Goal: Information Seeking & Learning: Find specific fact

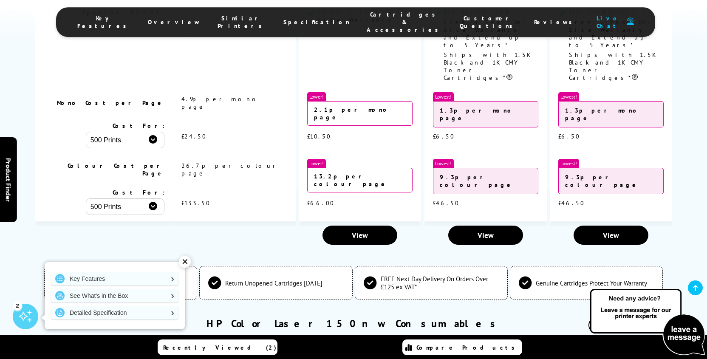
scroll to position [1901, 0]
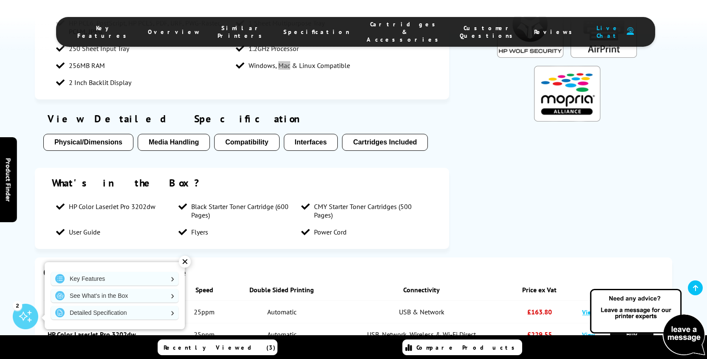
scroll to position [845, 0]
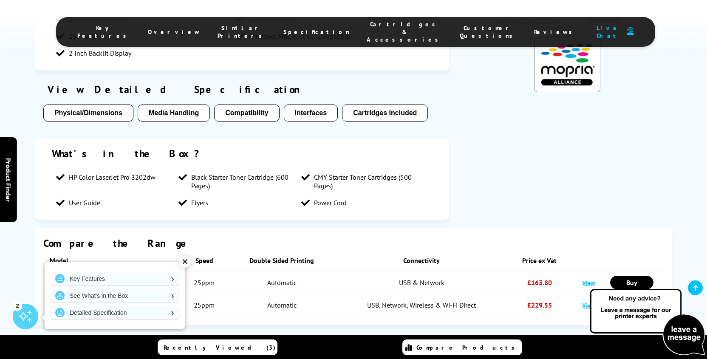
click at [185, 262] on div "✕" at bounding box center [185, 262] width 12 height 12
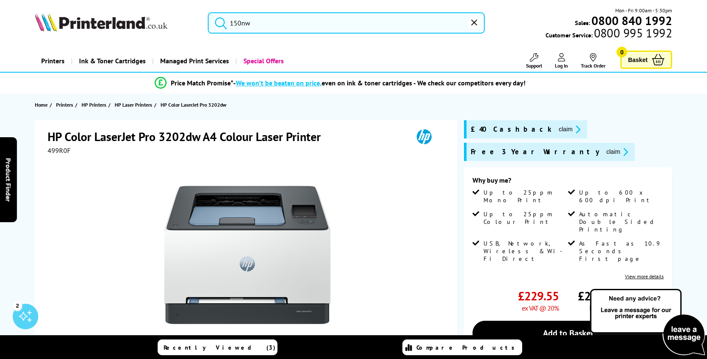
scroll to position [0, 0]
drag, startPoint x: 160, startPoint y: 137, endPoint x: 184, endPoint y: 136, distance: 24.7
click at [184, 136] on h1 "HP Color LaserJet Pro 3202dw A4 Colour Laser Printer" at bounding box center [189, 137] width 282 height 16
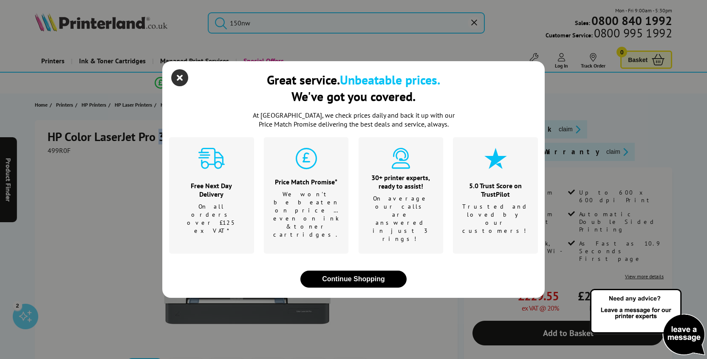
click at [187, 86] on icon "close modal" at bounding box center [179, 77] width 17 height 17
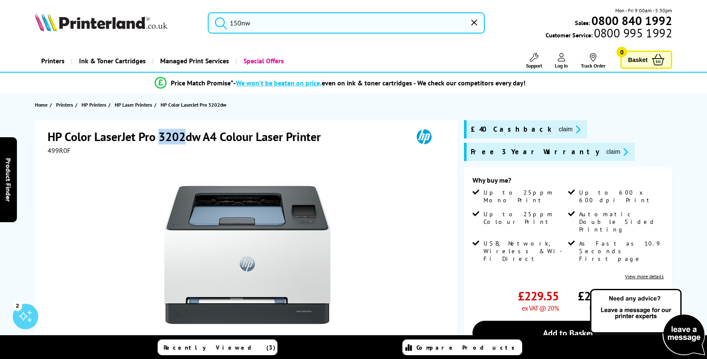
copy h1 "3202"
